Goal: Task Accomplishment & Management: Use online tool/utility

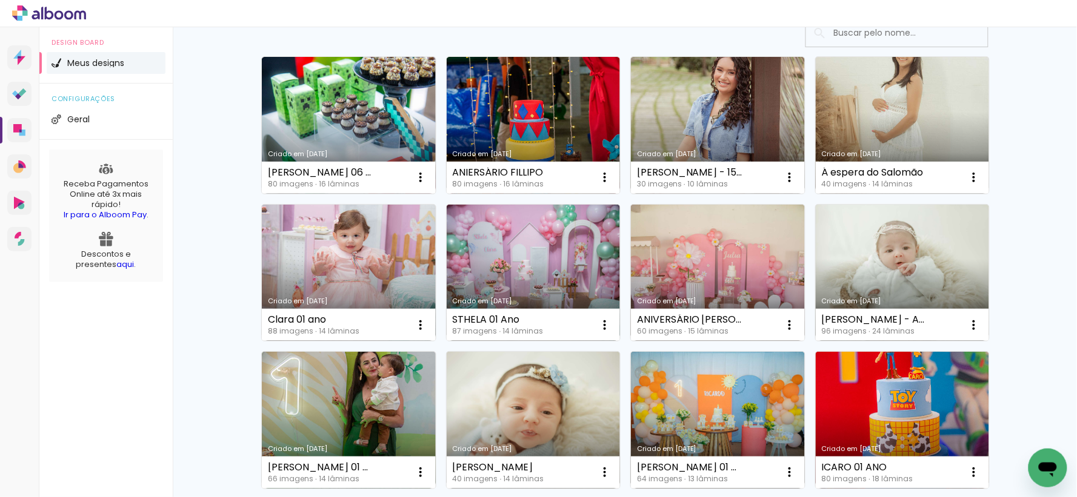
scroll to position [67, 0]
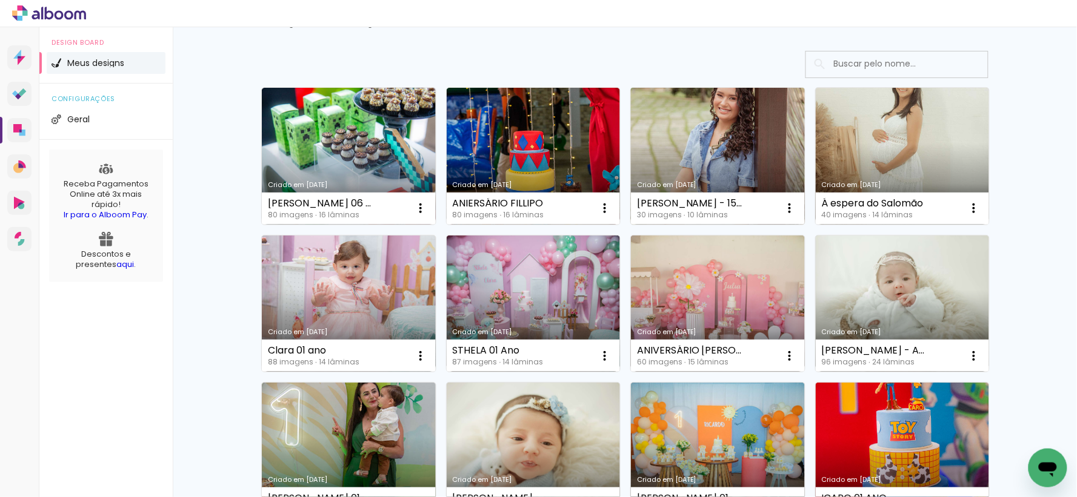
click at [724, 151] on link "Criado em [DATE]" at bounding box center [718, 156] width 174 height 137
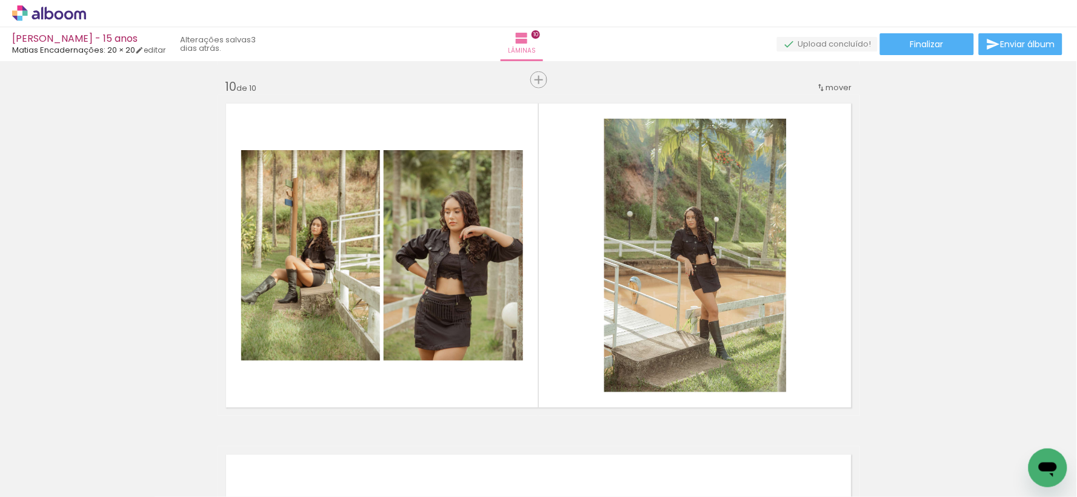
scroll to position [0, 470]
drag, startPoint x: 344, startPoint y: 469, endPoint x: 365, endPoint y: 304, distance: 166.2
click at [365, 304] on quentale-workspace at bounding box center [538, 248] width 1077 height 497
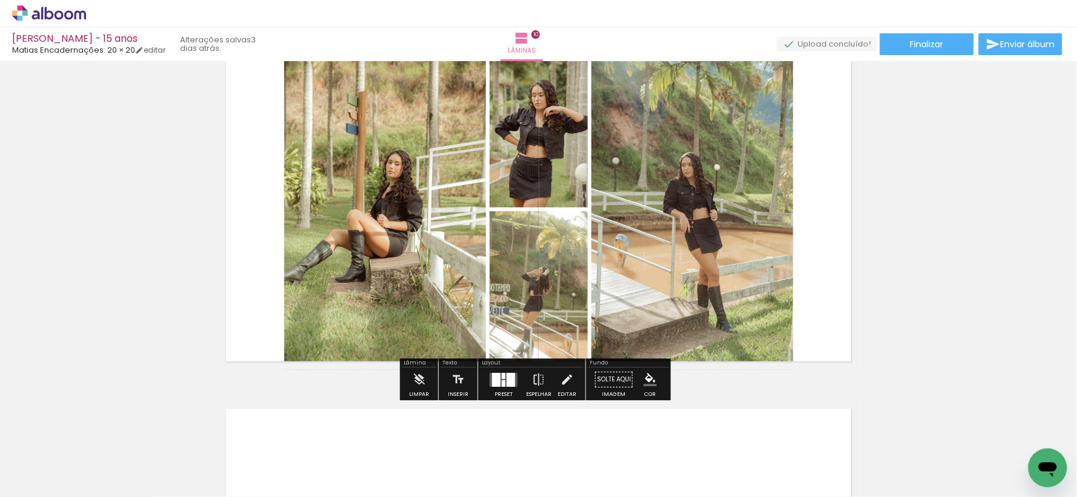
scroll to position [3232, 0]
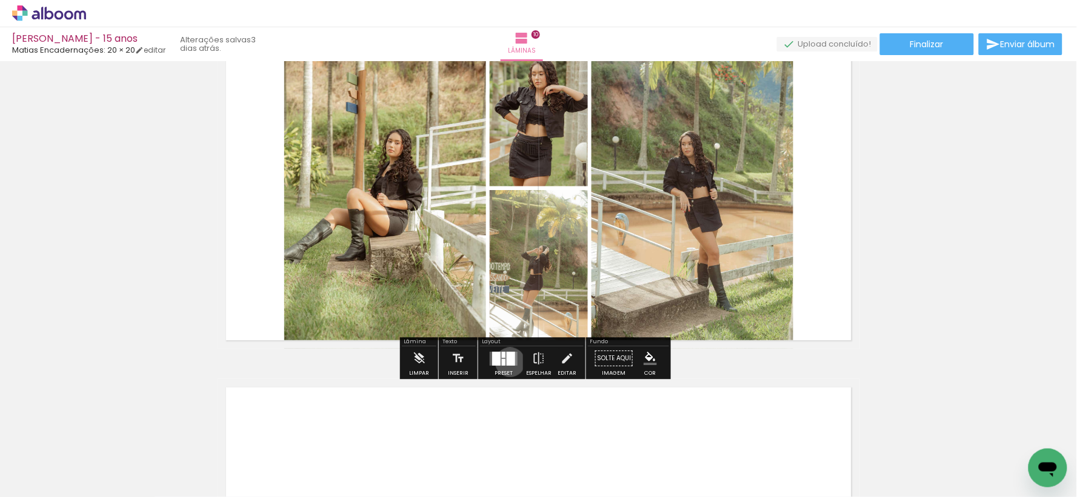
click at [507, 362] on div at bounding box center [511, 359] width 8 height 14
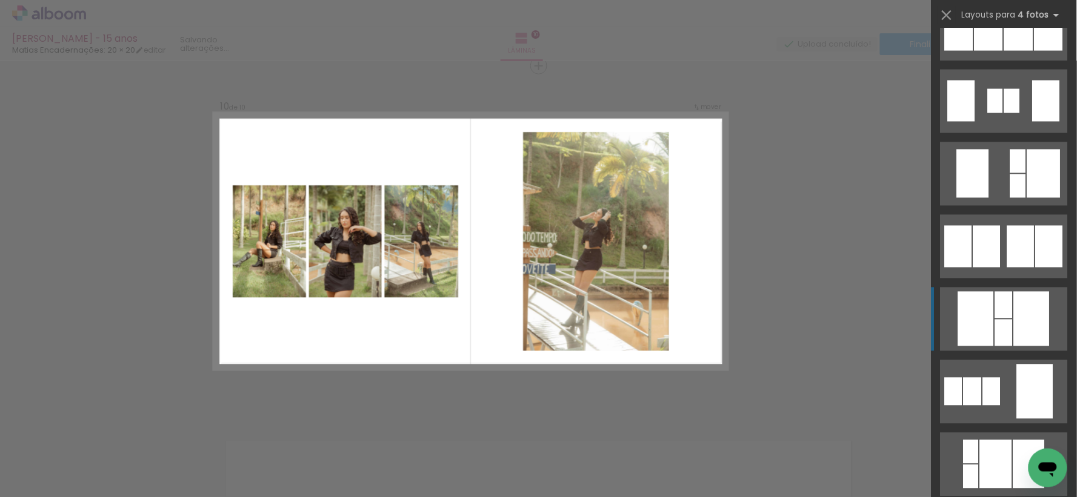
scroll to position [673, 0]
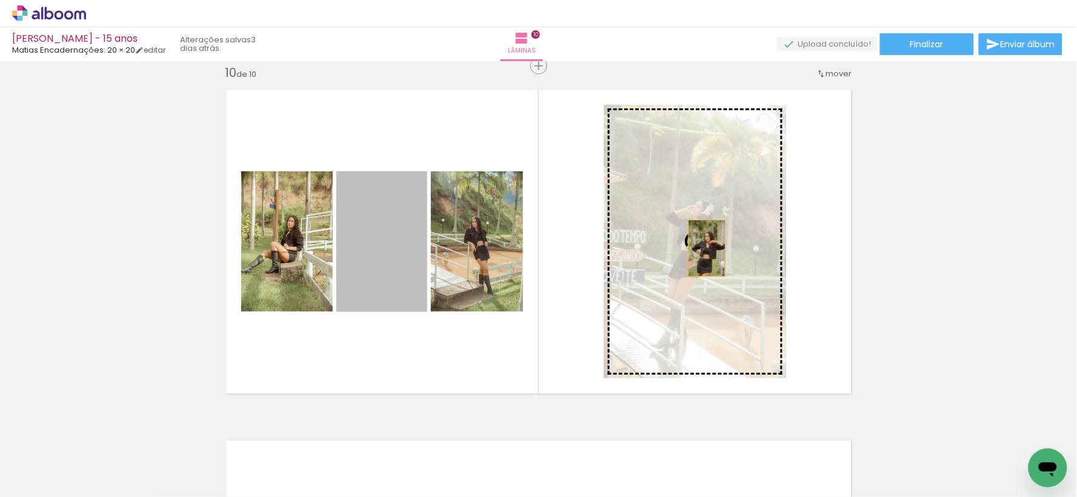
drag, startPoint x: 352, startPoint y: 264, endPoint x: 702, endPoint y: 248, distance: 350.0
click at [0, 0] on slot at bounding box center [0, 0] width 0 height 0
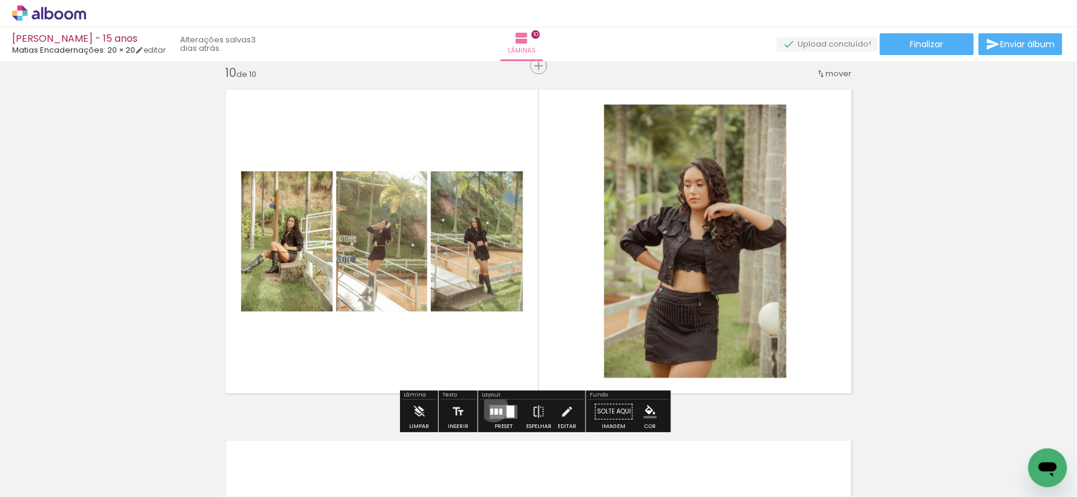
click at [491, 408] on quentale-layouter at bounding box center [504, 412] width 28 height 14
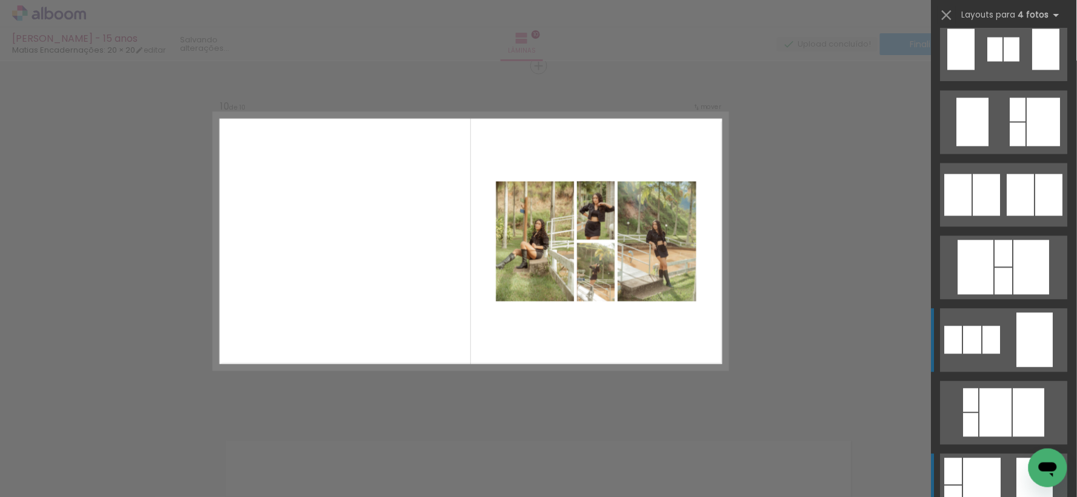
scroll to position [945, 0]
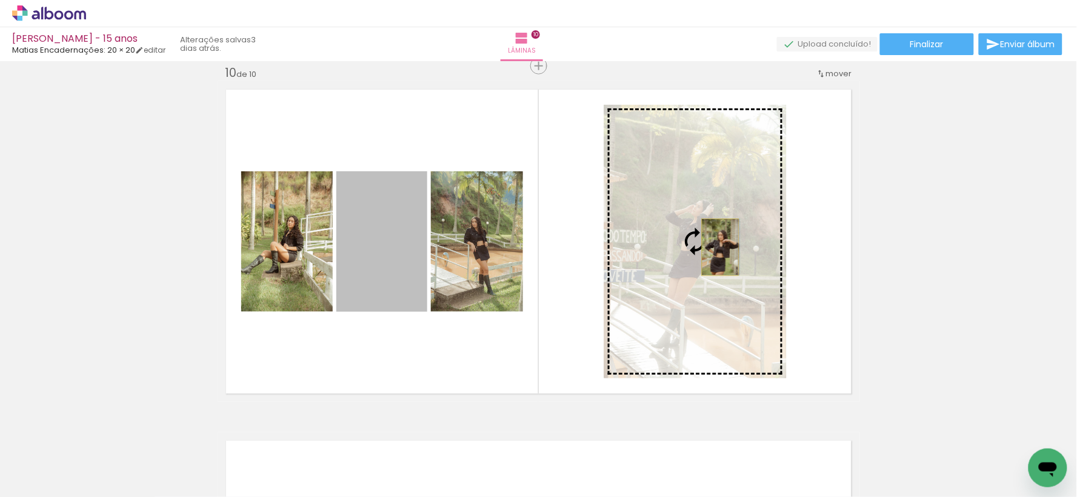
drag, startPoint x: 376, startPoint y: 246, endPoint x: 715, endPoint y: 247, distance: 339.3
click at [0, 0] on slot at bounding box center [0, 0] width 0 height 0
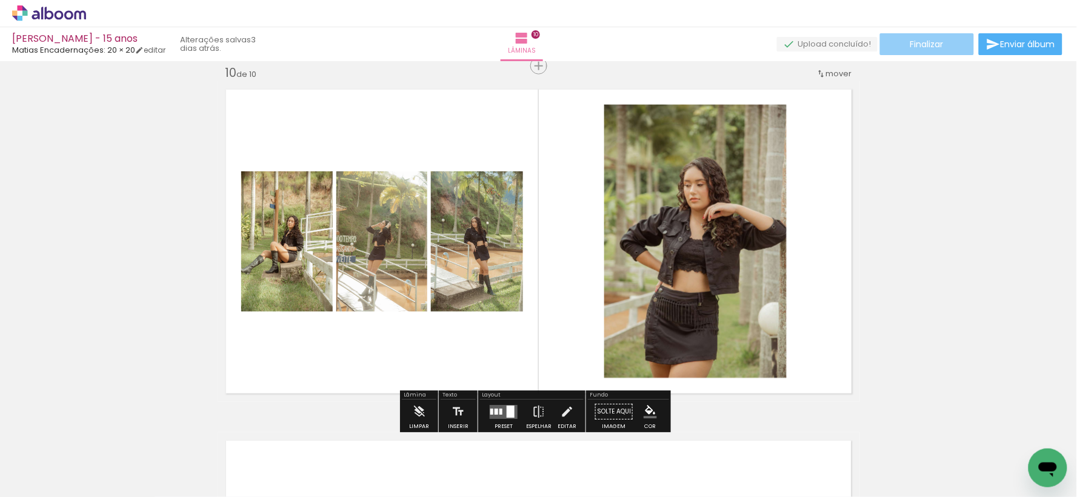
click at [950, 44] on paper-button "Finalizar" at bounding box center [927, 44] width 94 height 22
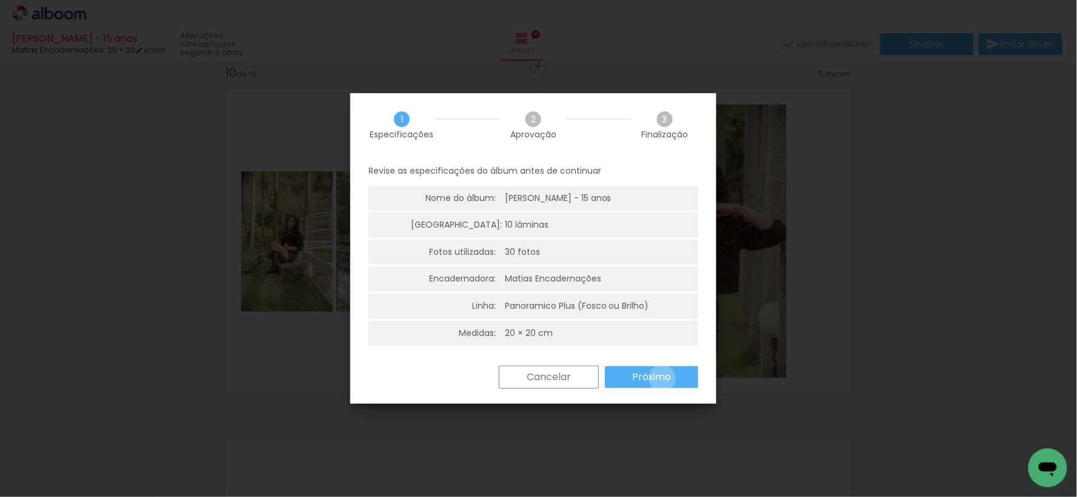
click at [0, 0] on slot "Próximo" at bounding box center [0, 0] width 0 height 0
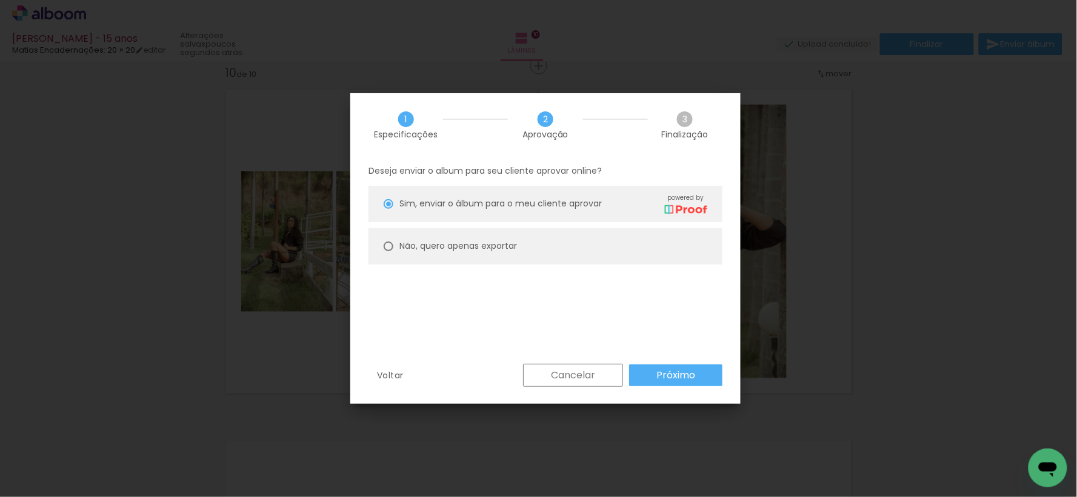
click at [0, 0] on slot "Não, quero apenas exportar" at bounding box center [0, 0] width 0 height 0
type paper-radio-button "on"
drag, startPoint x: 682, startPoint y: 360, endPoint x: 681, endPoint y: 372, distance: 12.1
click at [681, 366] on div "1 Especificações 2 Aprovação 3 Finalização Deseja enviar o album para seu clien…" at bounding box center [545, 248] width 390 height 311
click at [0, 0] on slot "Próximo" at bounding box center [0, 0] width 0 height 0
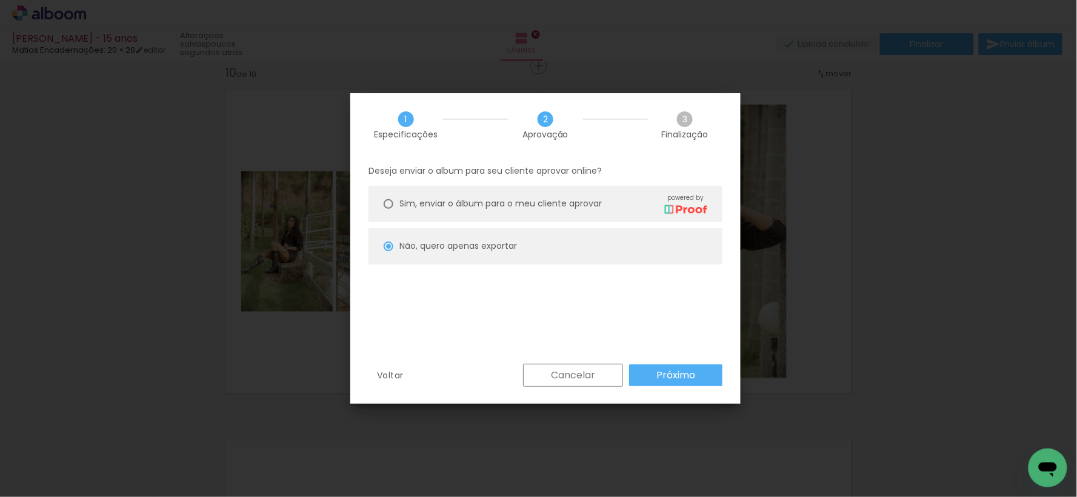
type input "Alta, 300 DPI"
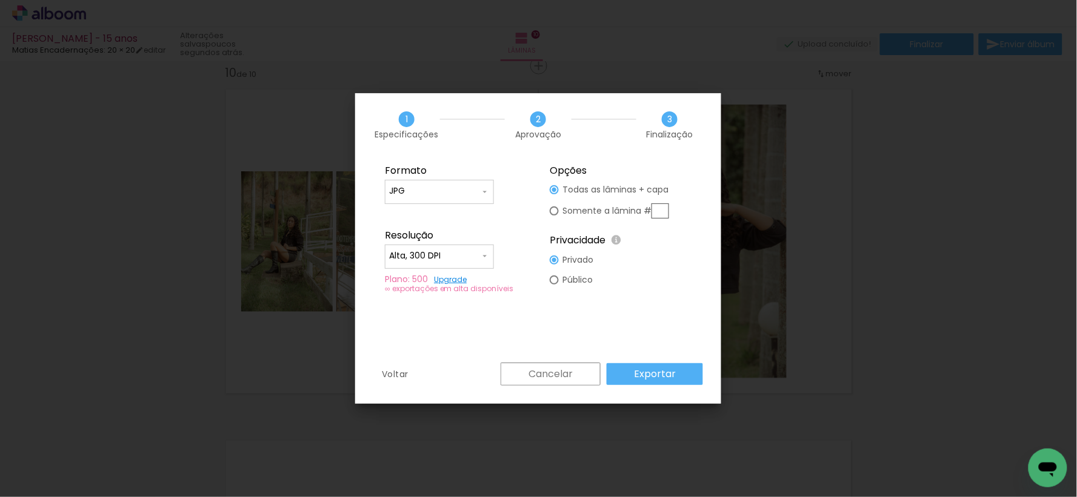
click at [681, 372] on paper-button "Exportar" at bounding box center [655, 375] width 96 height 22
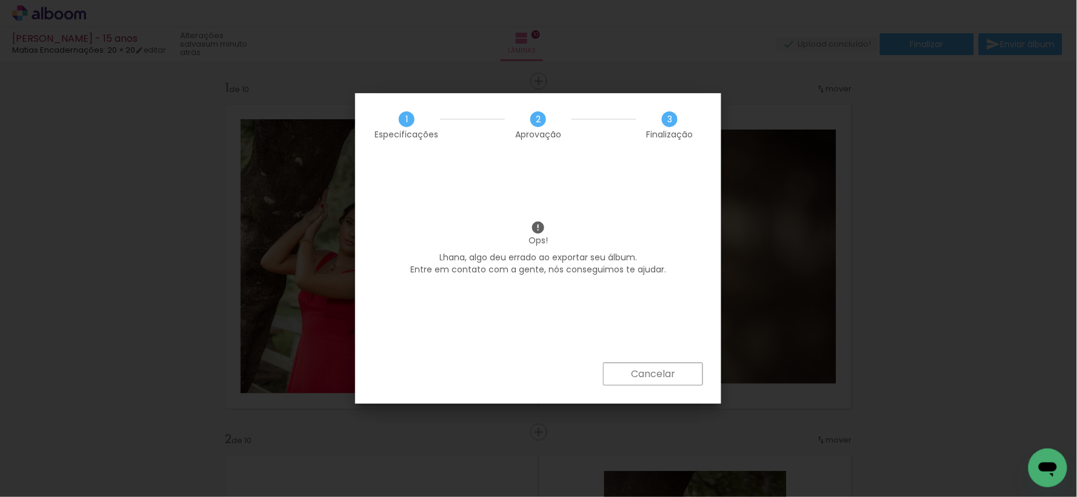
scroll to position [0, 470]
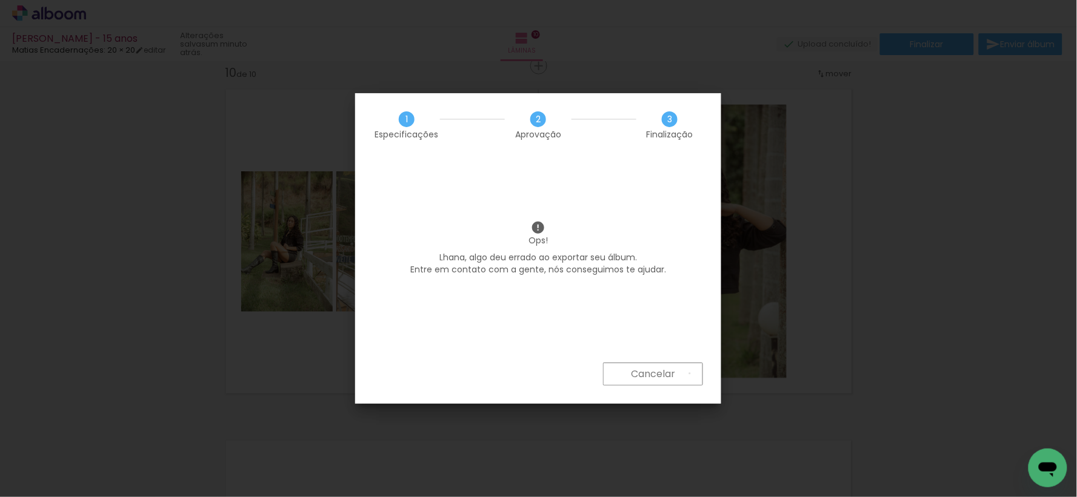
click at [690, 374] on paper-button "Cancelar" at bounding box center [653, 374] width 100 height 23
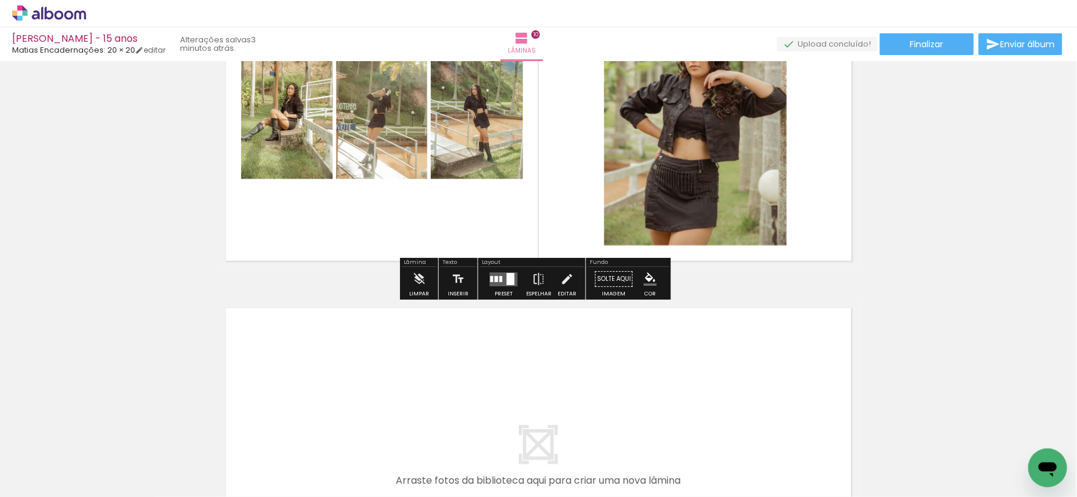
scroll to position [3553, 0]
